Goal: Information Seeking & Learning: Learn about a topic

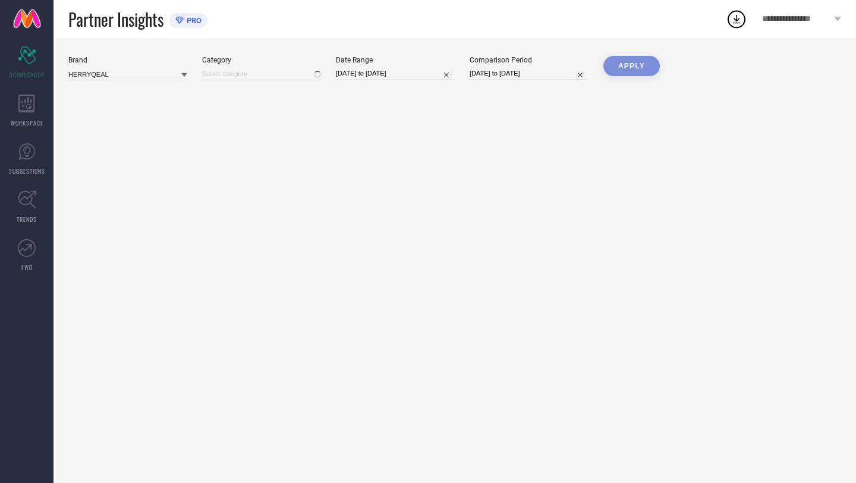
type input "All"
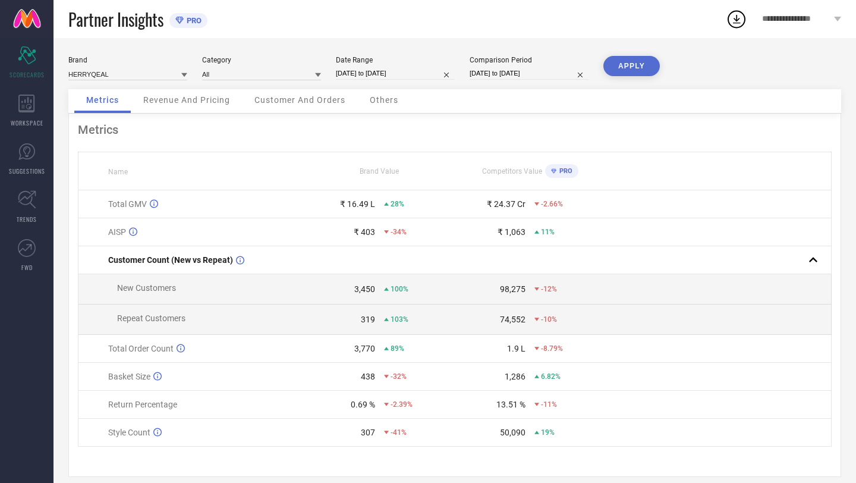
click at [217, 106] on div "Revenue And Pricing" at bounding box center [186, 101] width 111 height 24
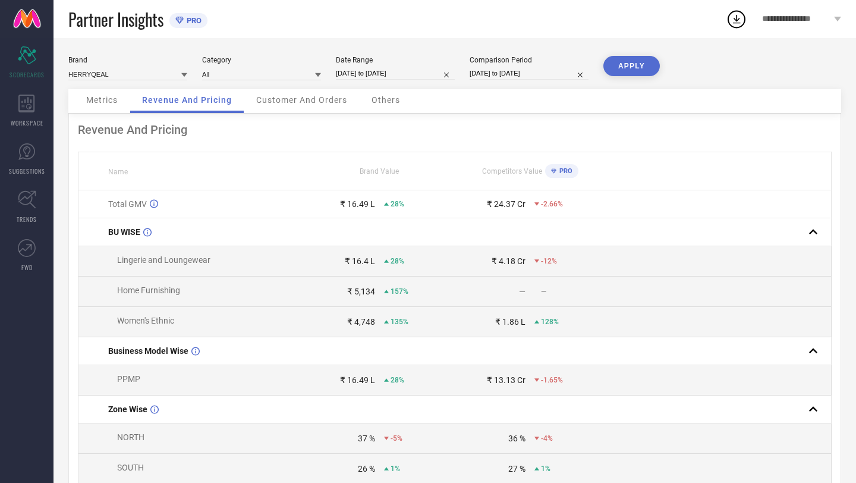
click at [309, 103] on span "Customer And Orders" at bounding box center [301, 100] width 91 height 10
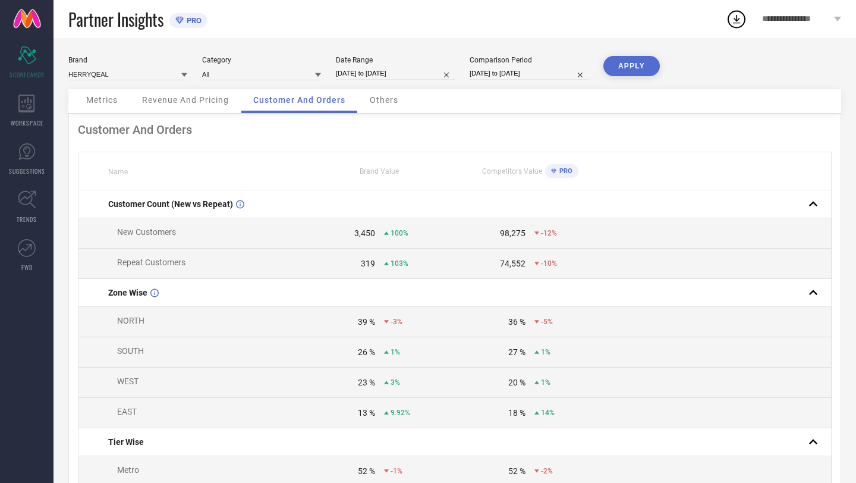
click at [386, 99] on span "Others" at bounding box center [384, 100] width 29 height 10
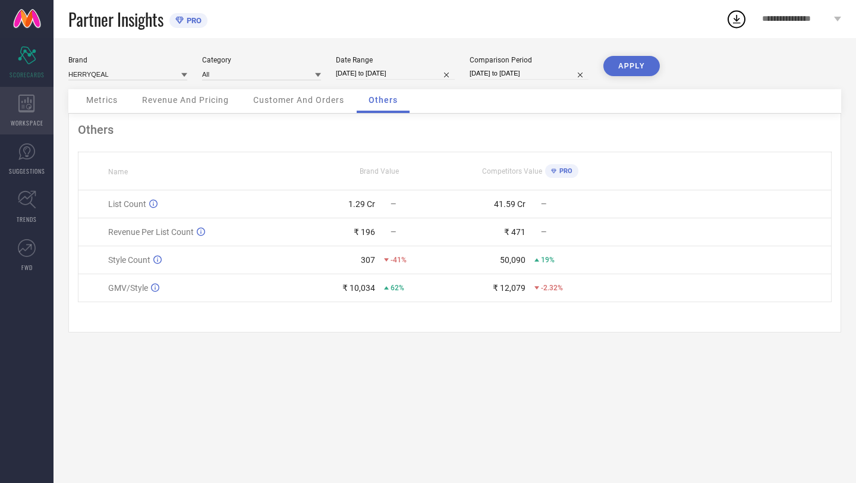
click at [33, 117] on div "WORKSPACE" at bounding box center [27, 111] width 54 height 48
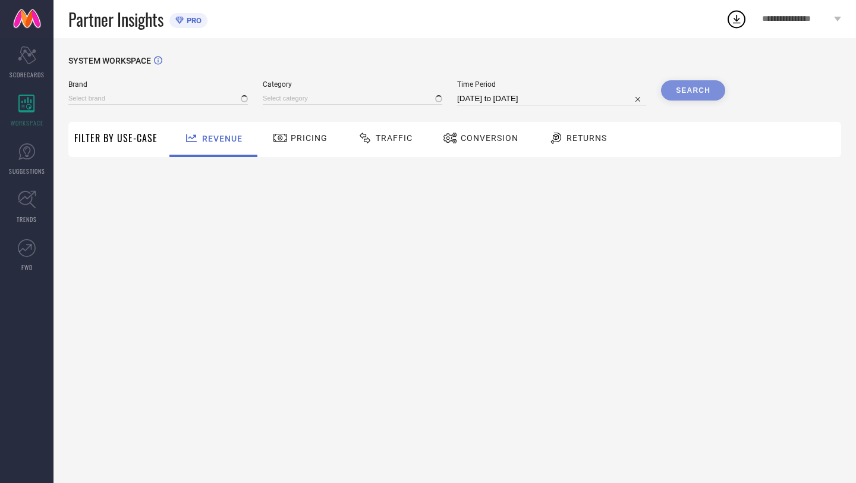
type input "HERRYQEAL"
type input "All"
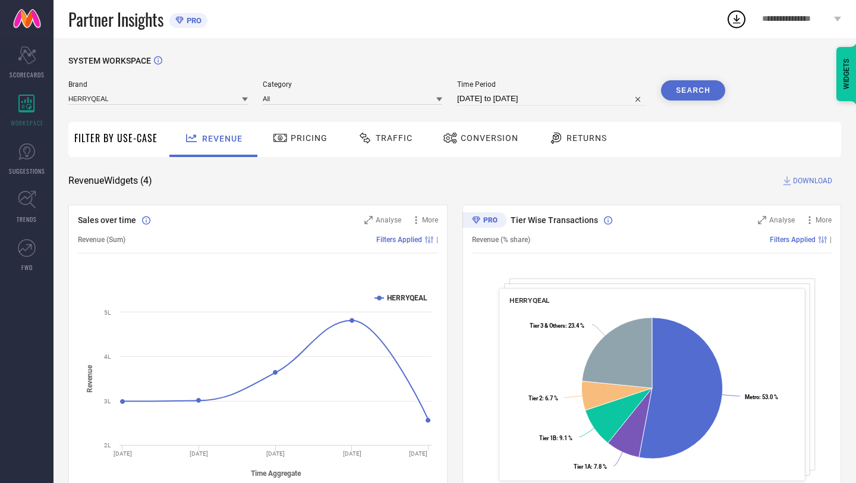
click at [312, 143] on div "Pricing" at bounding box center [300, 138] width 61 height 20
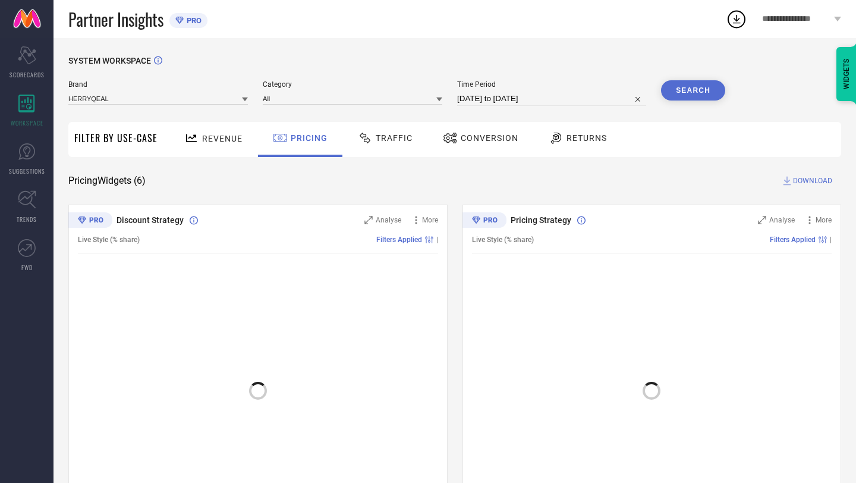
click at [394, 141] on span "Traffic" at bounding box center [394, 138] width 37 height 10
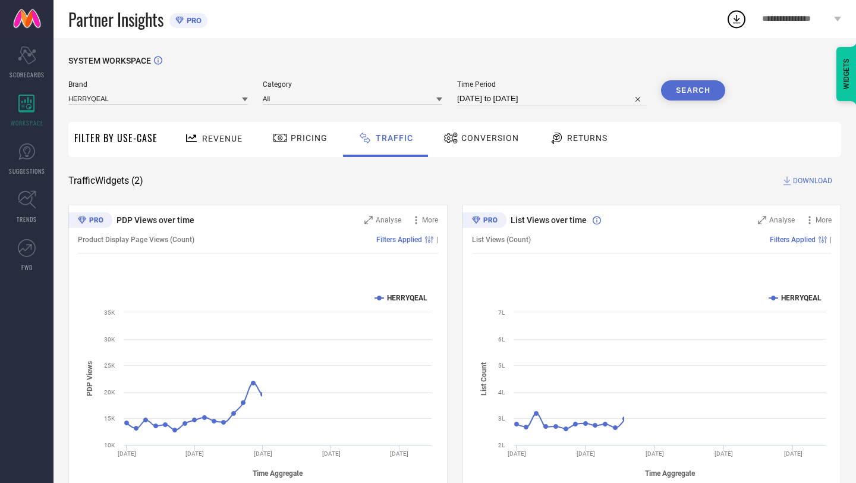
scroll to position [37, 0]
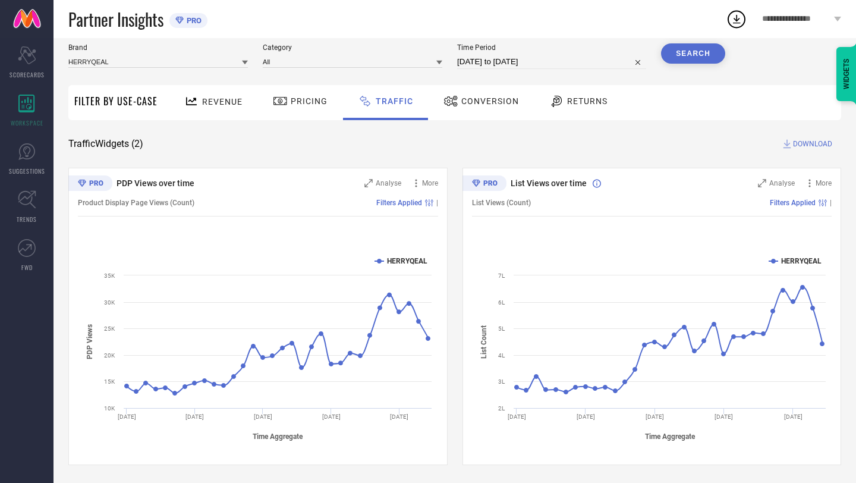
click at [297, 105] on span "Pricing" at bounding box center [309, 101] width 37 height 10
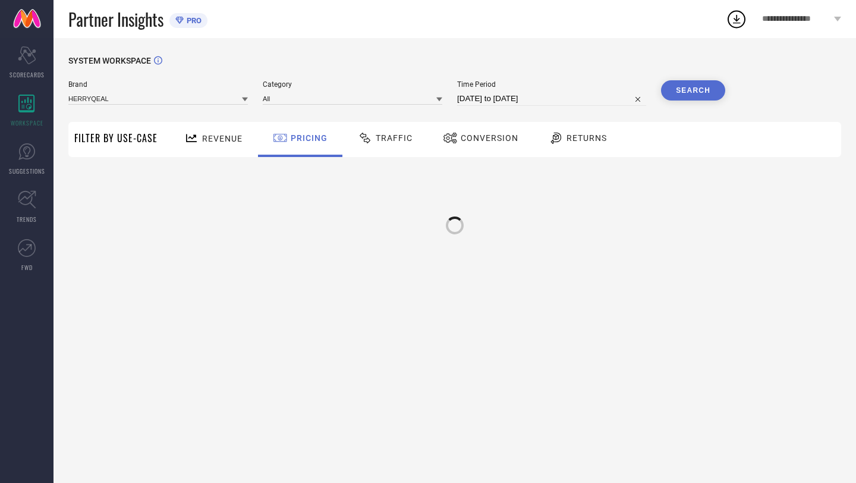
scroll to position [0, 0]
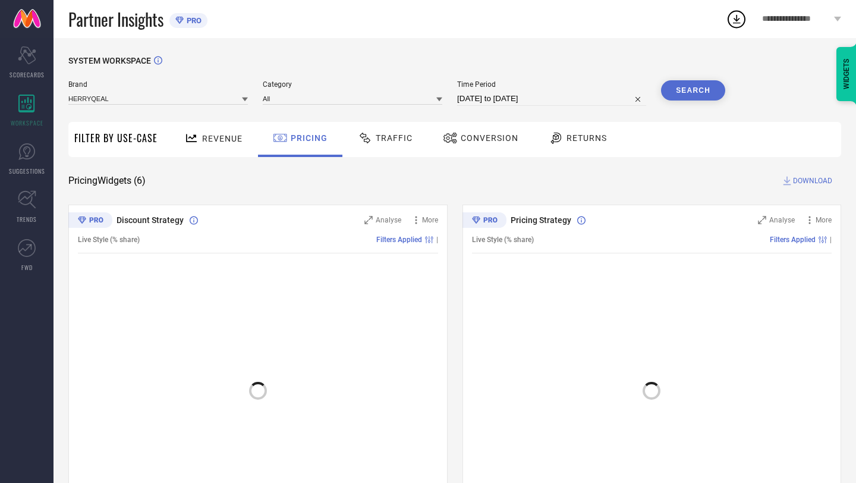
click at [508, 140] on span "Conversion" at bounding box center [490, 138] width 58 height 10
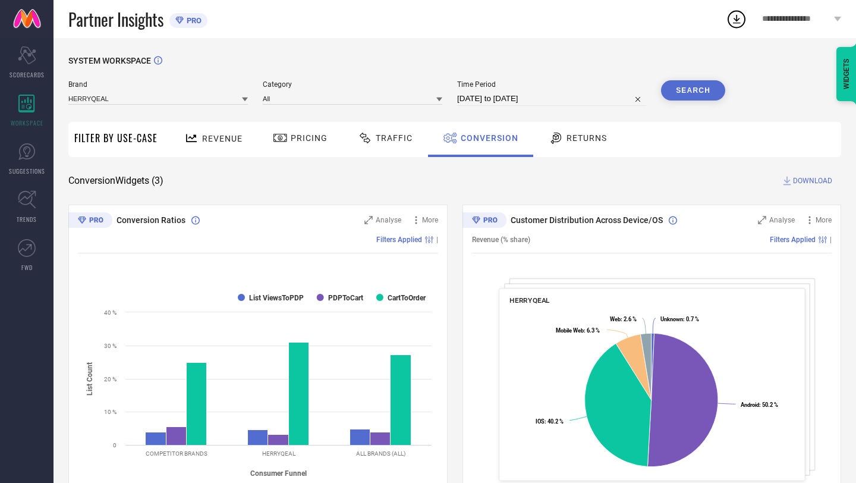
click at [568, 147] on div "Returns" at bounding box center [578, 138] width 64 height 20
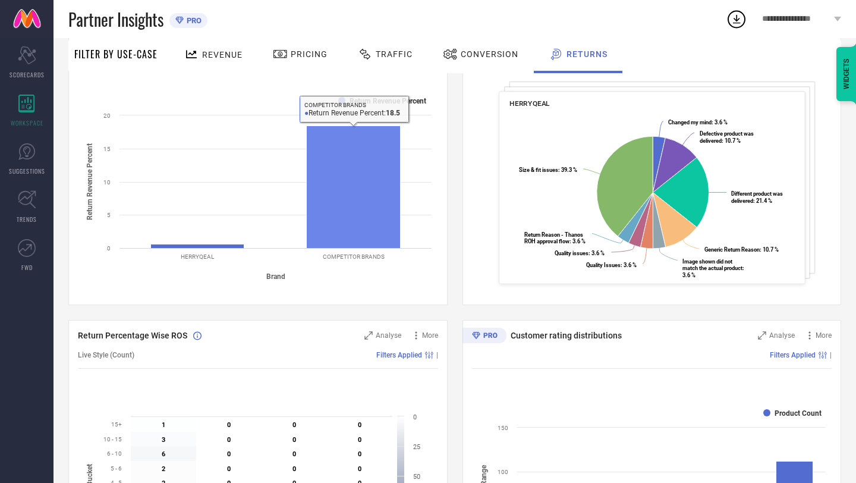
scroll to position [197, 0]
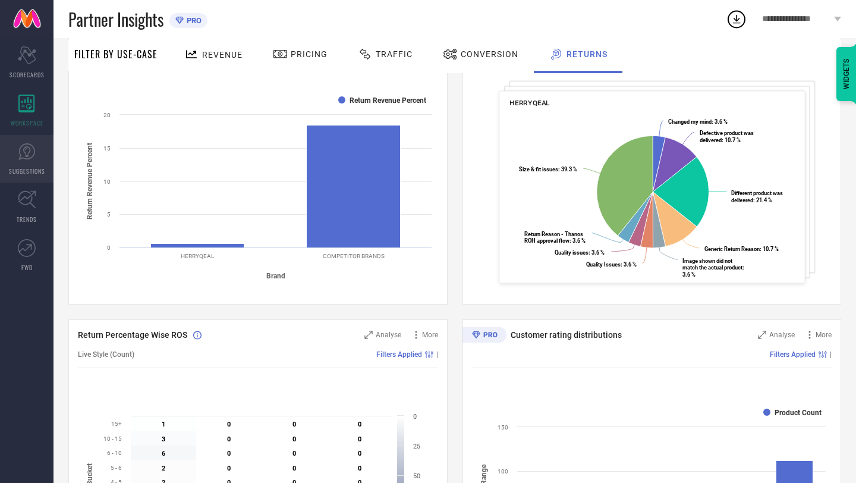
click at [18, 159] on icon at bounding box center [27, 152] width 18 height 18
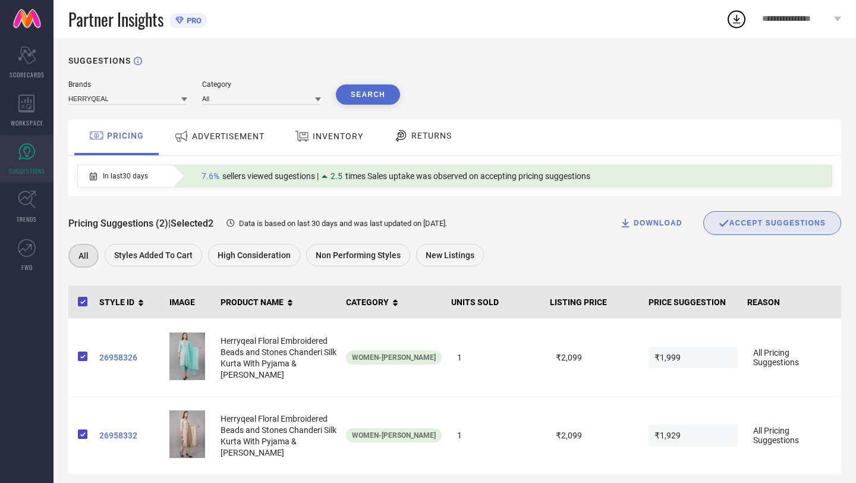
scroll to position [11, 0]
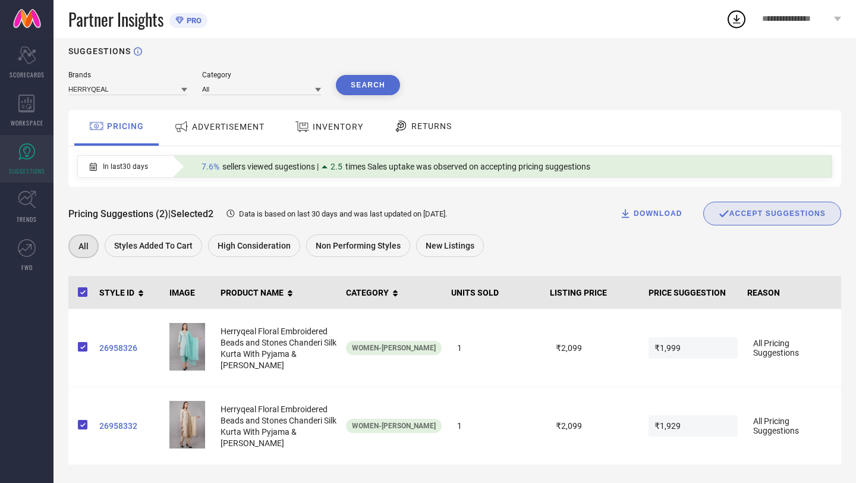
click at [763, 214] on div "ACCEPT SUGGESTIONS" at bounding box center [772, 213] width 107 height 11
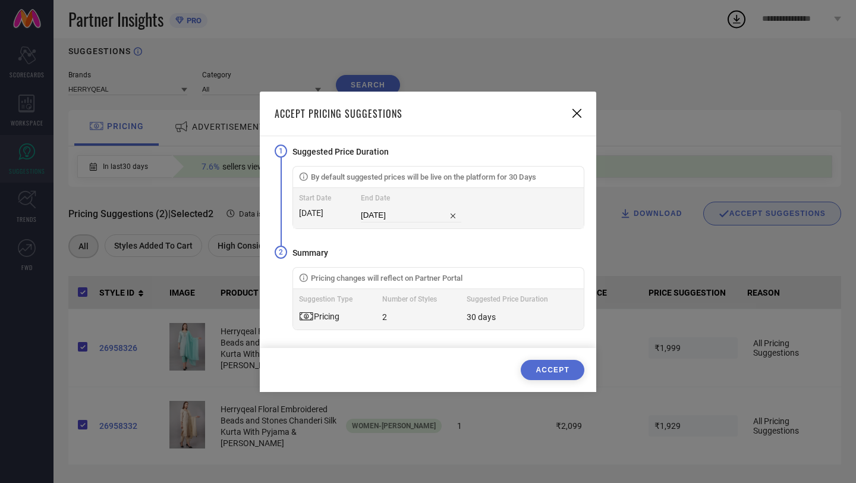
click at [554, 365] on button "ACCEPT" at bounding box center [553, 370] width 64 height 20
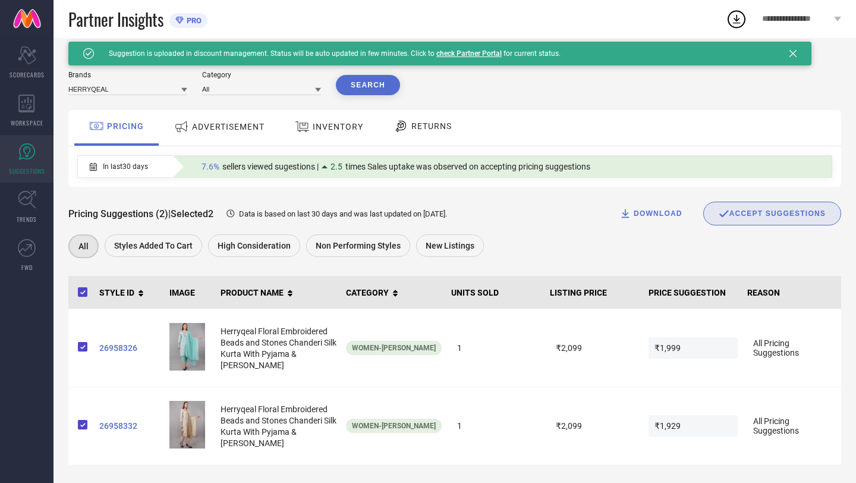
click at [207, 125] on span "ADVERTISEMENT" at bounding box center [228, 127] width 73 height 10
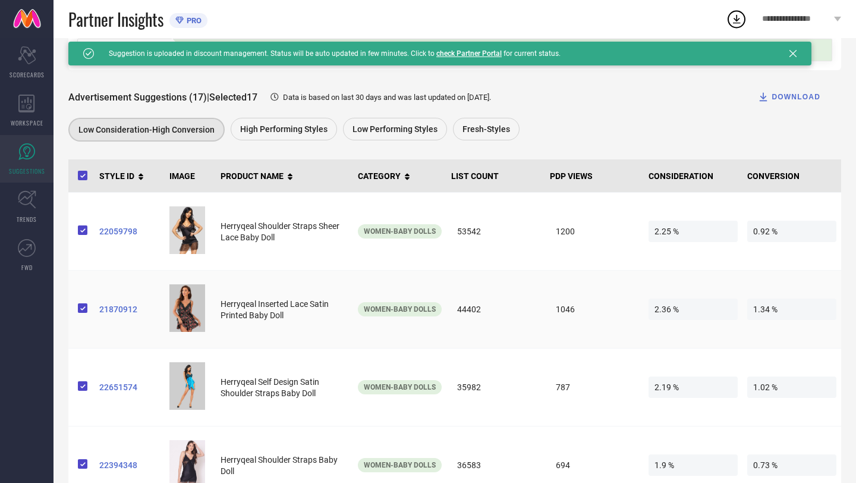
scroll to position [0, 0]
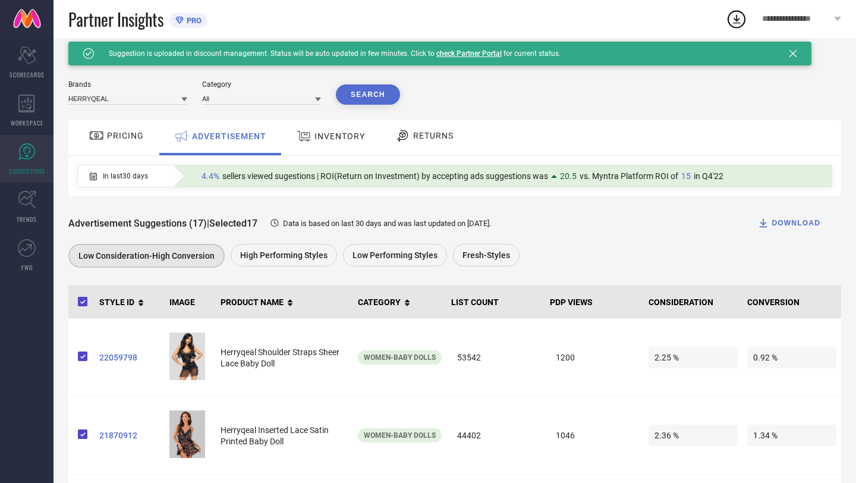
click at [320, 137] on span "INVENTORY" at bounding box center [340, 136] width 51 height 10
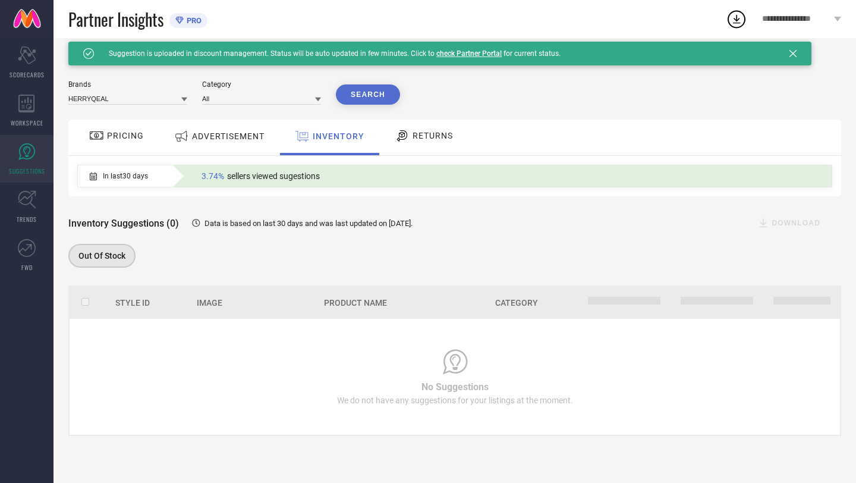
click at [425, 142] on div "RETURNS" at bounding box center [424, 135] width 64 height 20
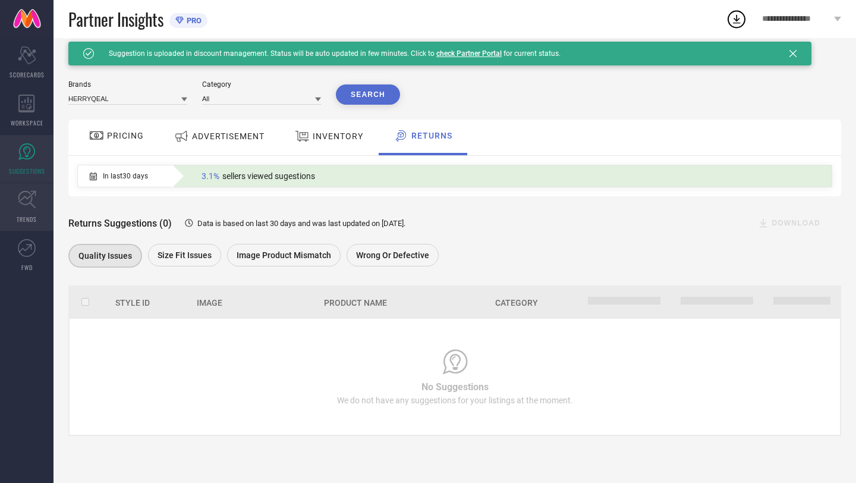
click at [22, 207] on icon at bounding box center [27, 199] width 18 height 18
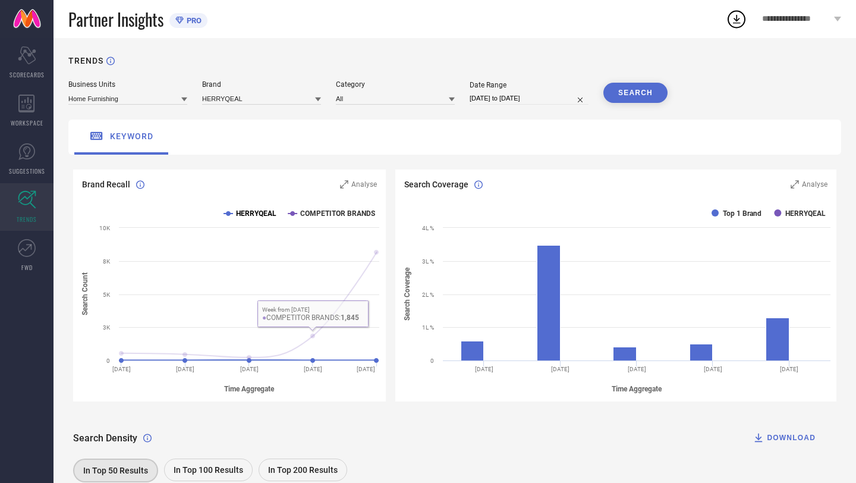
click at [249, 210] on text "HERRYQEAL" at bounding box center [256, 213] width 40 height 8
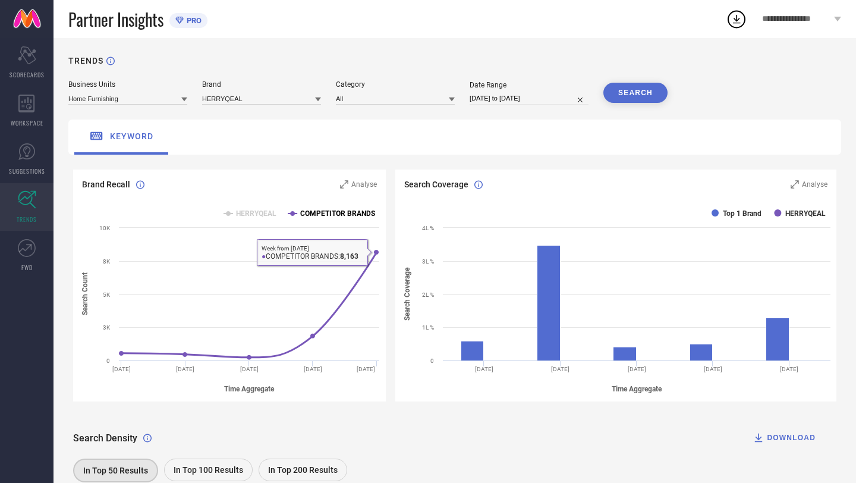
click at [329, 213] on text "COMPETITOR BRANDS" at bounding box center [337, 213] width 75 height 8
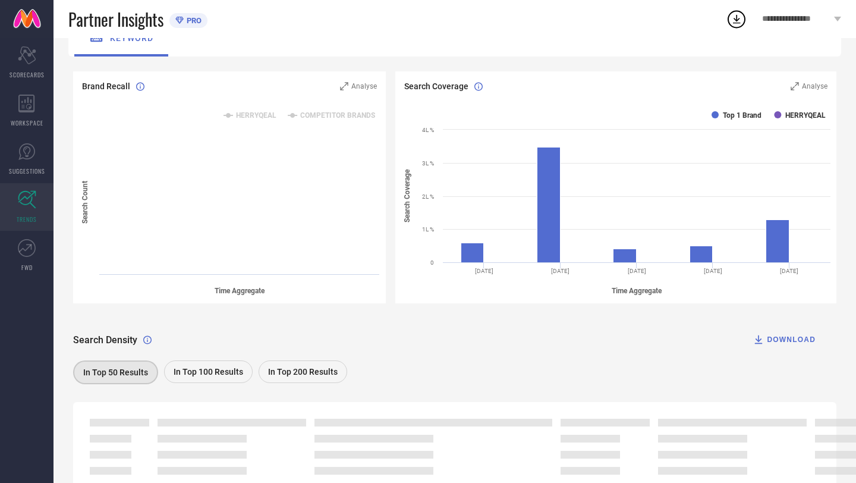
scroll to position [156, 0]
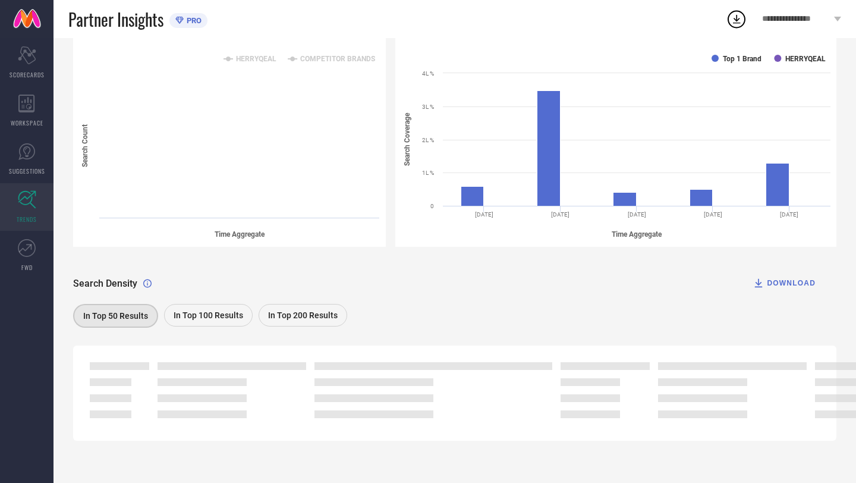
click at [119, 313] on span "In Top 50 Results" at bounding box center [115, 316] width 65 height 10
click at [211, 307] on div "In Top 100 Results" at bounding box center [208, 315] width 89 height 23
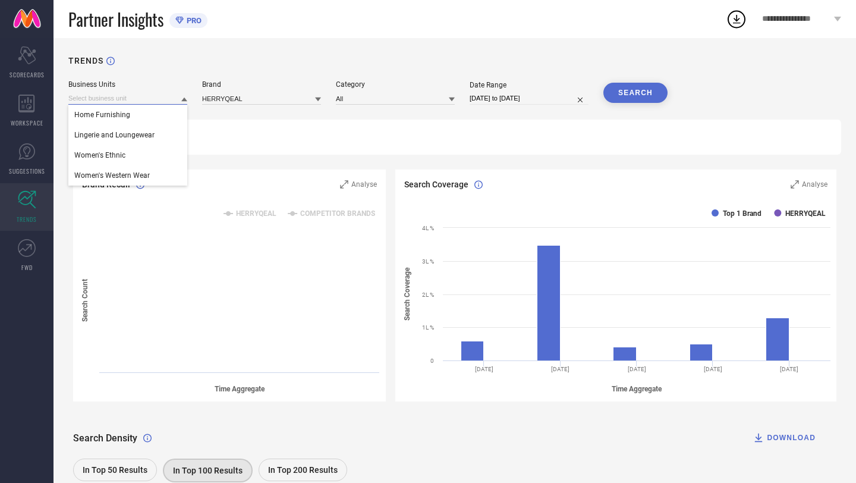
click at [131, 96] on input at bounding box center [127, 98] width 119 height 12
click at [143, 128] on div "Lingerie and Loungewear" at bounding box center [127, 135] width 119 height 20
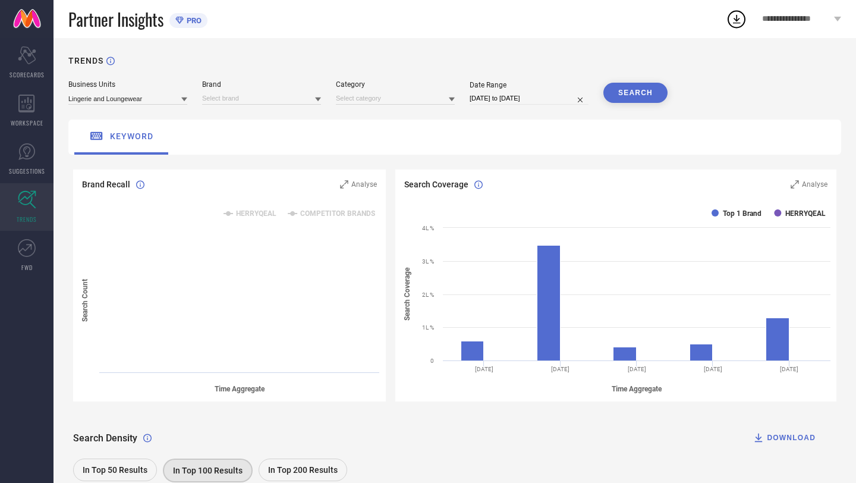
click at [630, 100] on button "SEARCH" at bounding box center [636, 93] width 64 height 20
